Goal: Information Seeking & Learning: Learn about a topic

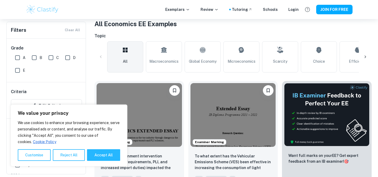
scroll to position [118, 0]
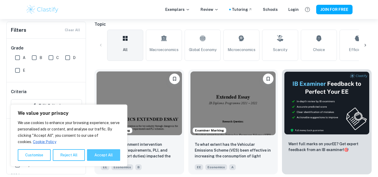
click at [102, 156] on button "Accept All" at bounding box center [103, 155] width 33 height 12
checkbox input "true"
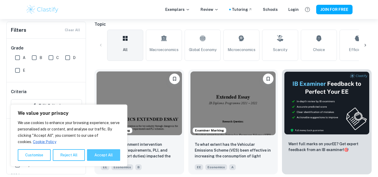
checkbox input "true"
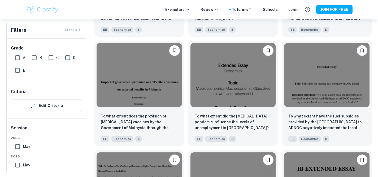
scroll to position [1133, 0]
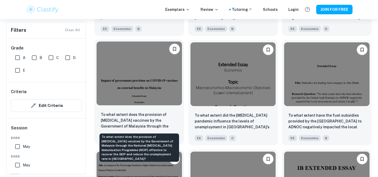
click at [138, 116] on p "To what extent does the provision of [MEDICAL_DATA] vaccines by the Government …" at bounding box center [139, 121] width 77 height 18
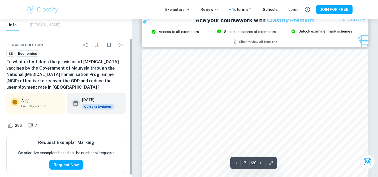
scroll to position [24, 0]
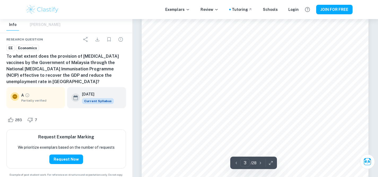
type input "2"
